Goal: Navigation & Orientation: Find specific page/section

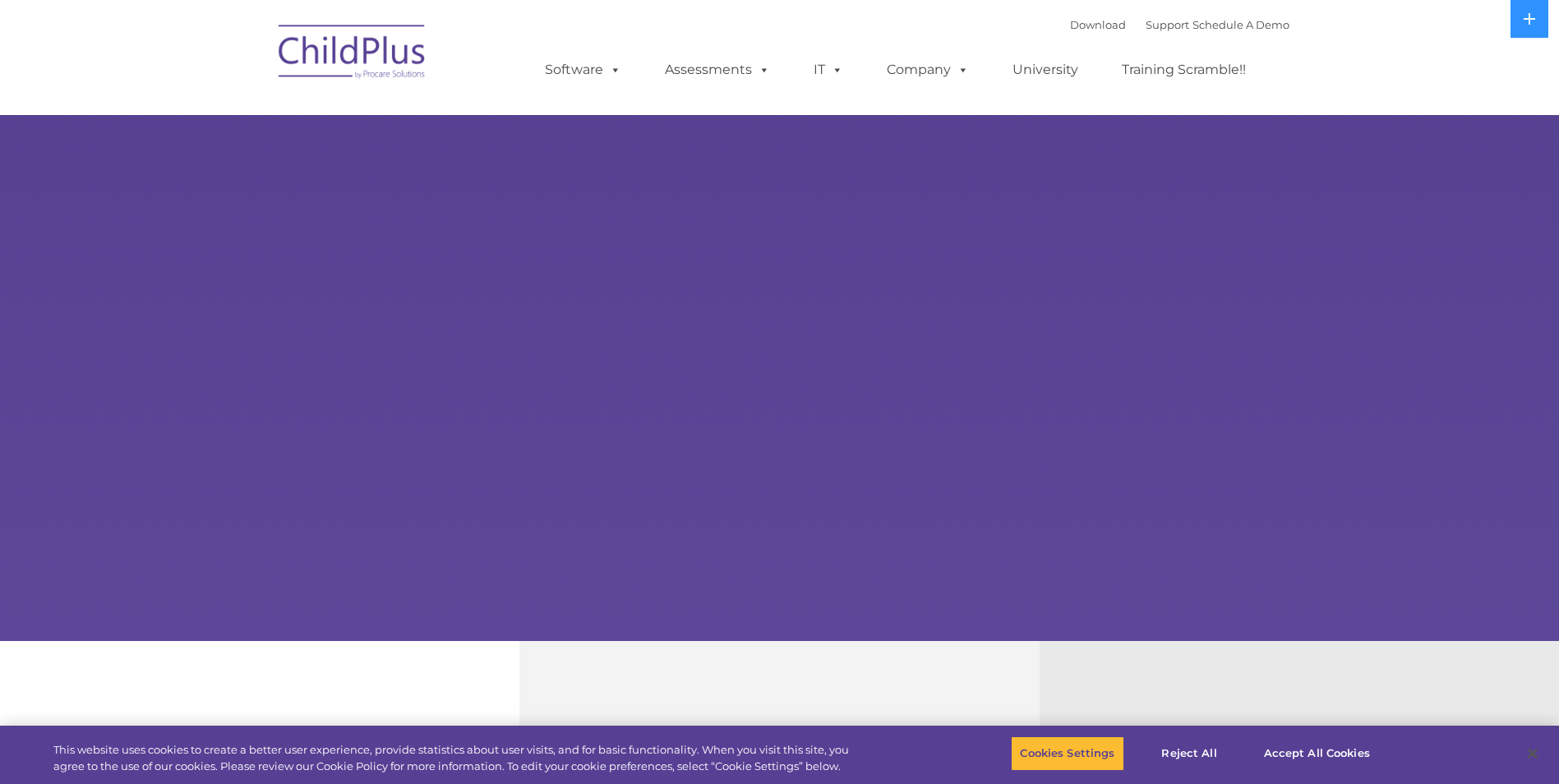
select select "MEDIUM"
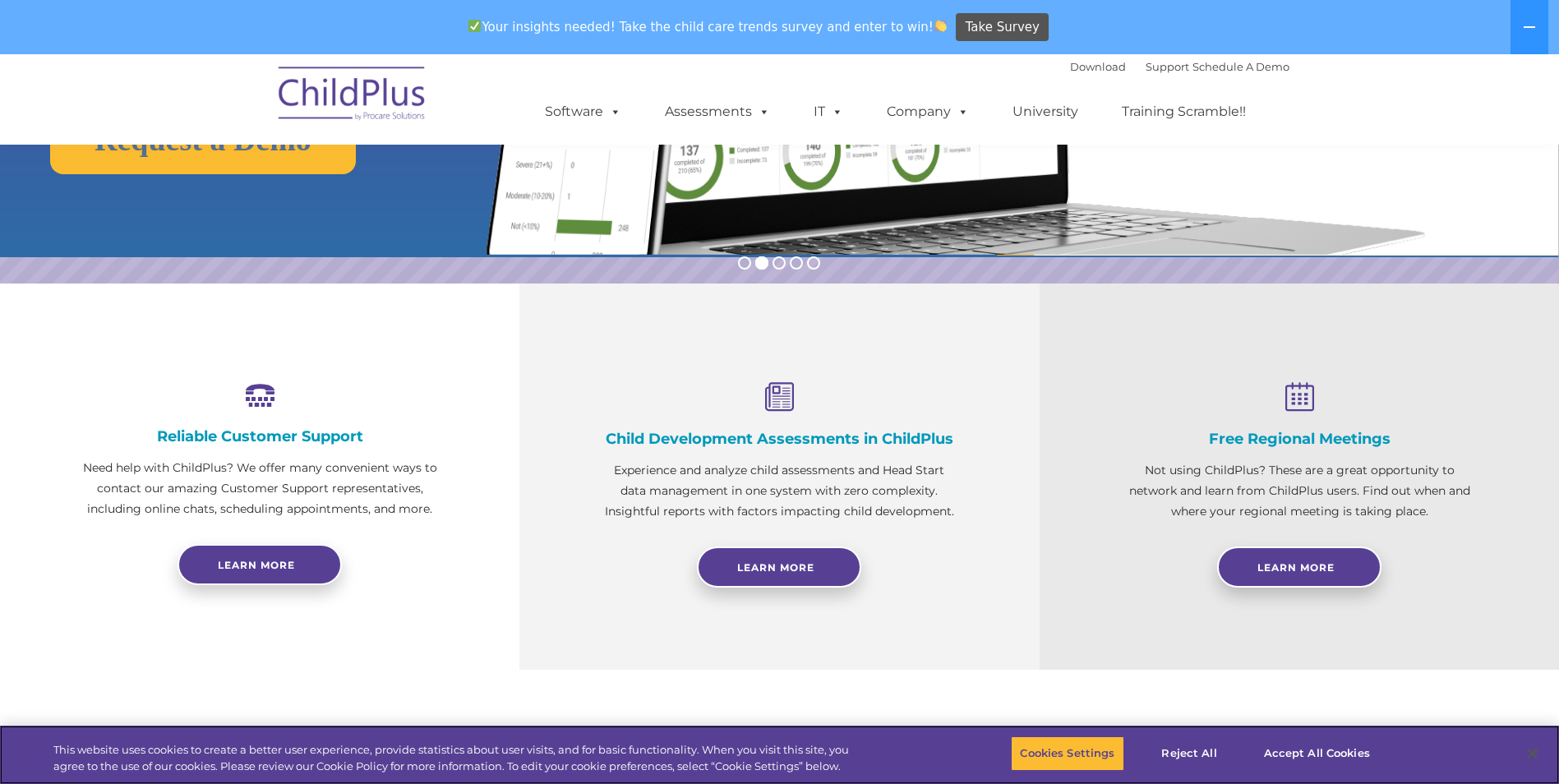
scroll to position [412, 0]
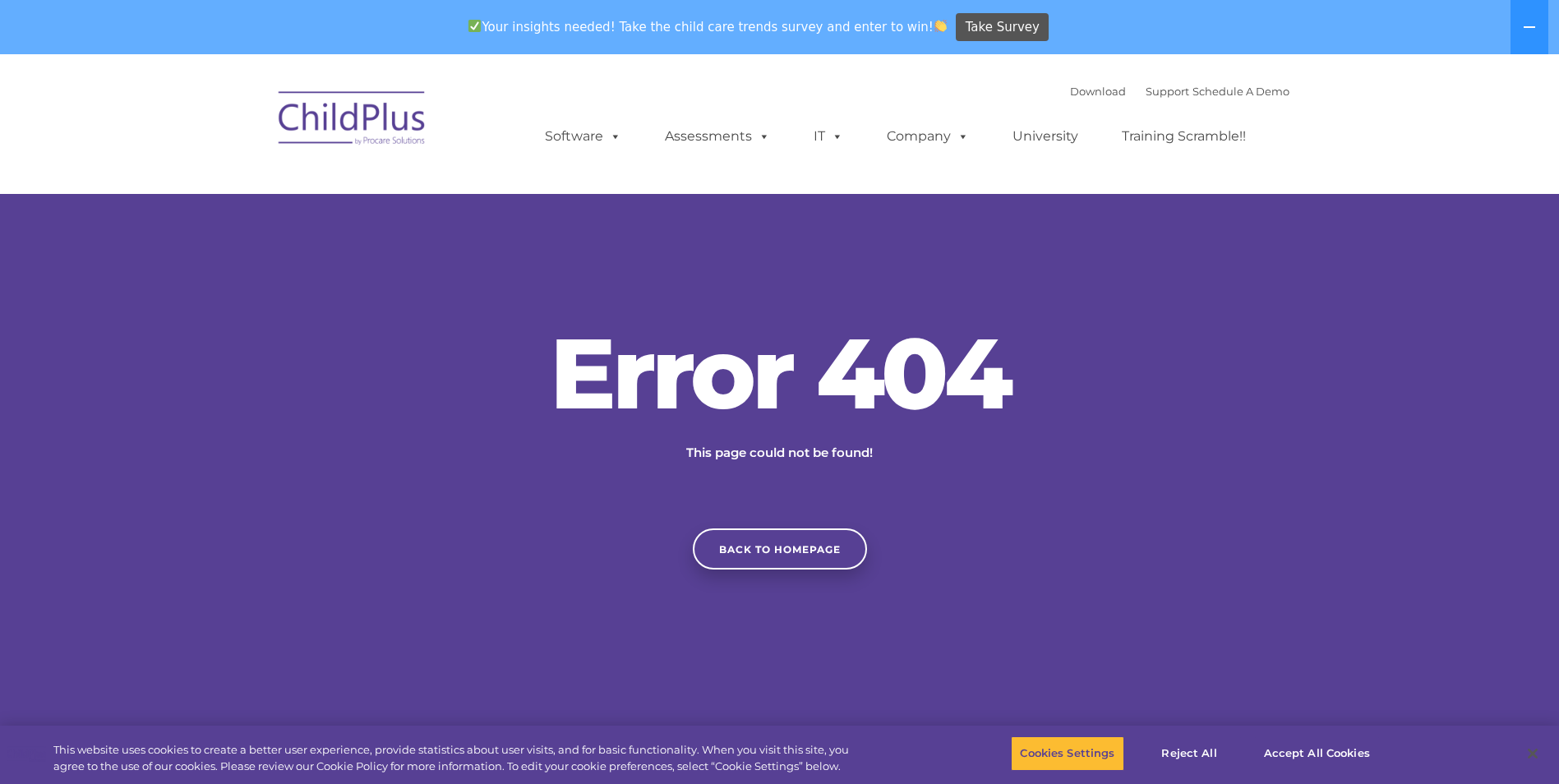
click at [398, 103] on img at bounding box center [352, 120] width 164 height 82
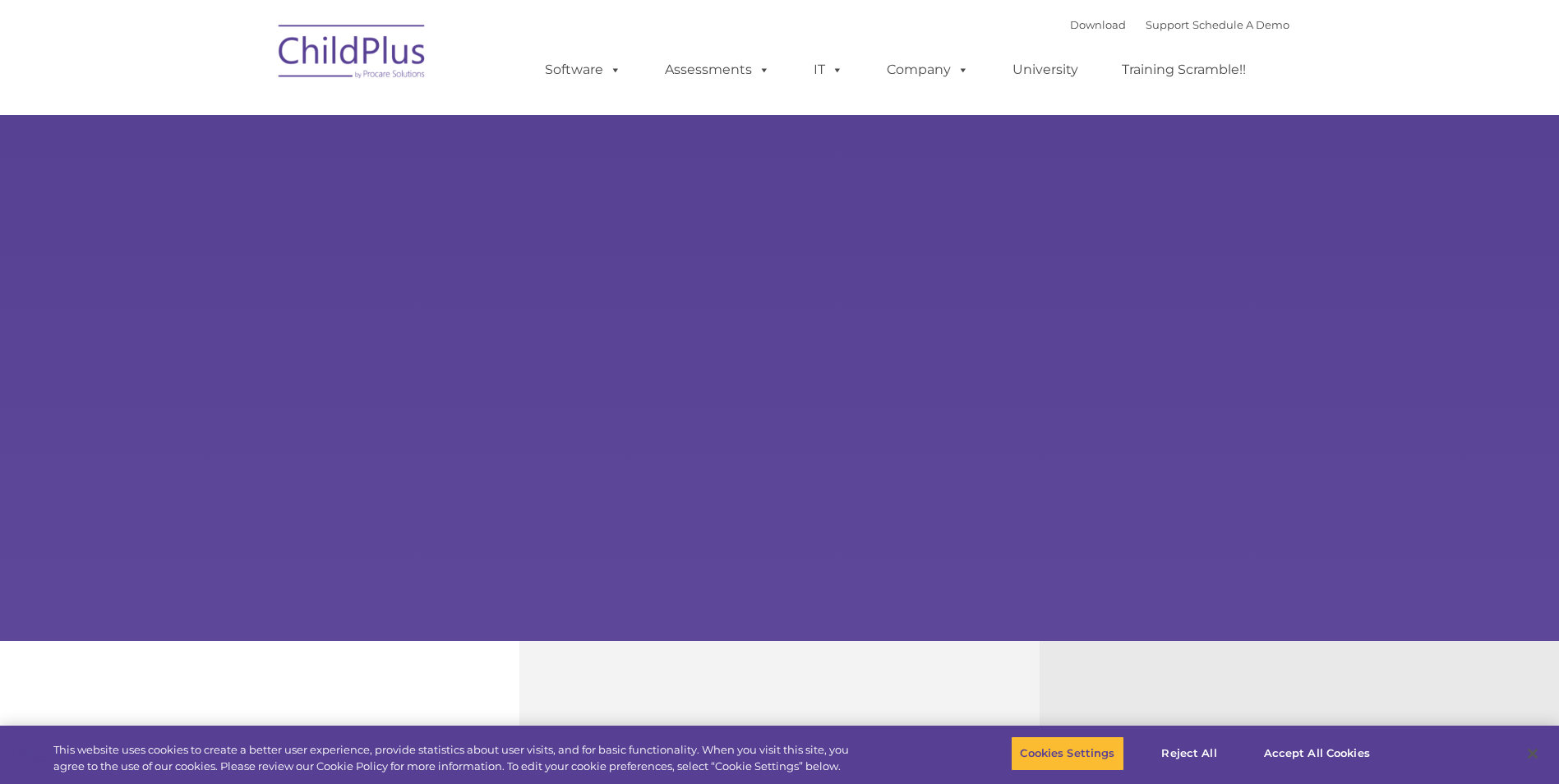
type input ""
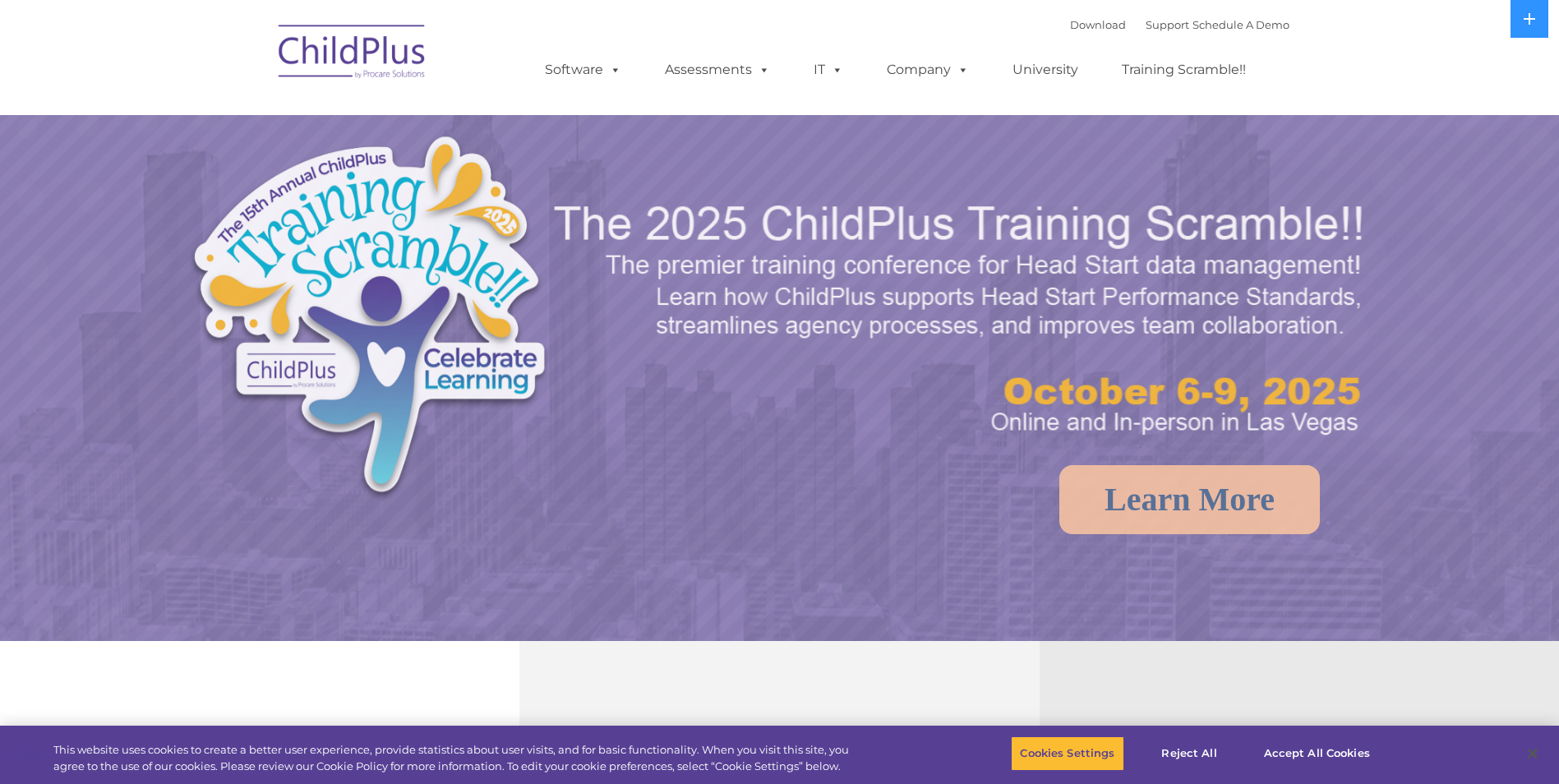
select select "MEDIUM"
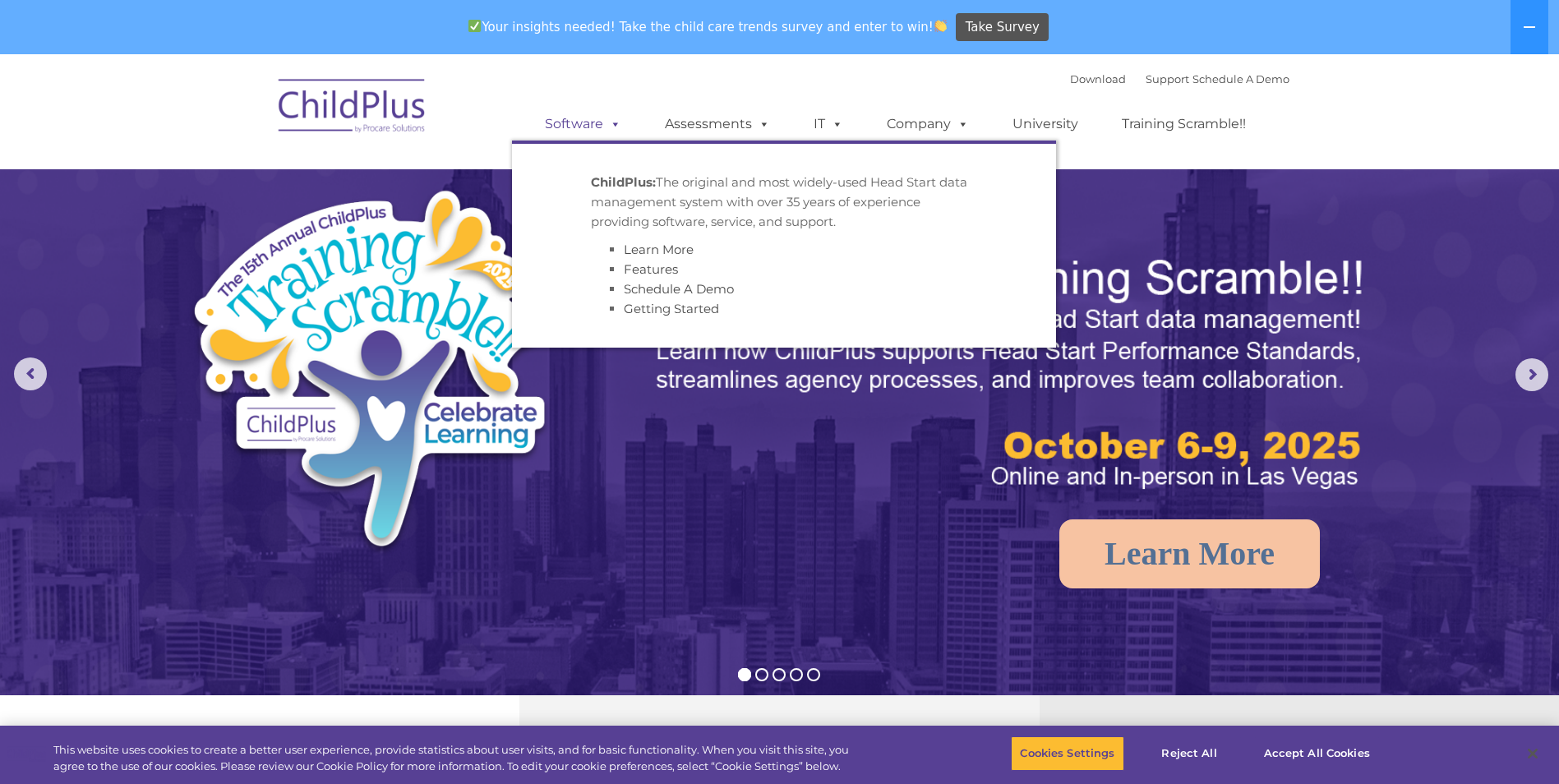
click at [567, 118] on link "Software" at bounding box center [582, 124] width 109 height 33
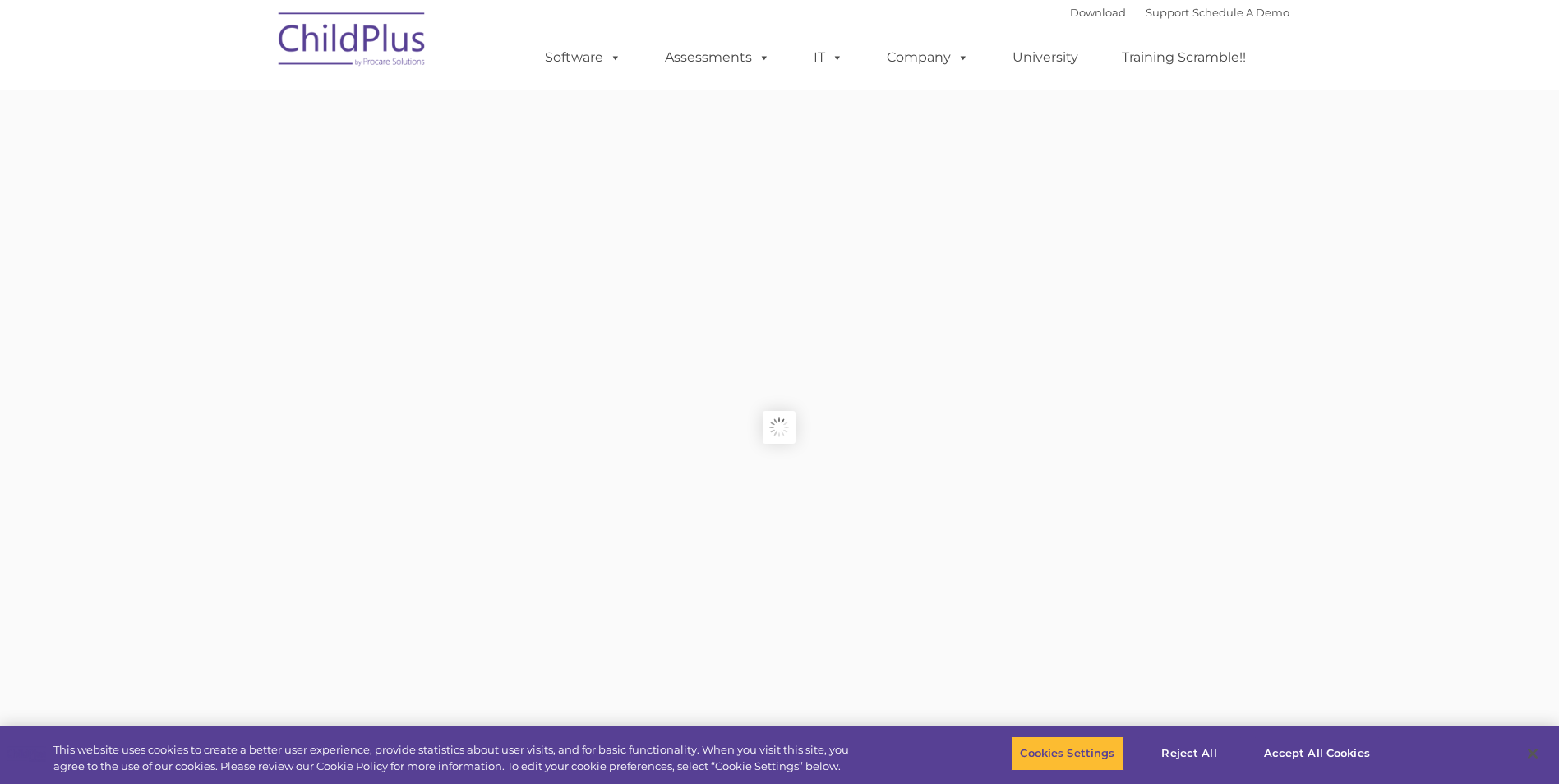
type input ""
